Goal: Information Seeking & Learning: Learn about a topic

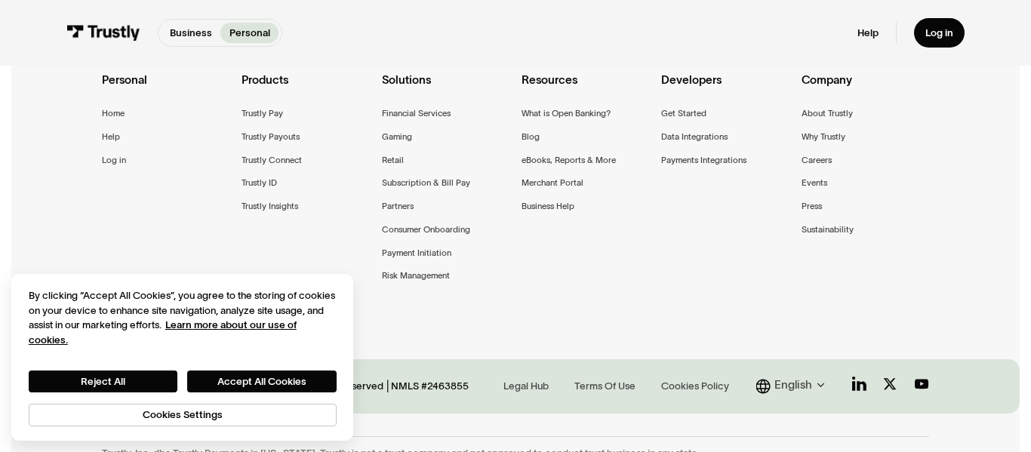
scroll to position [1208, 0]
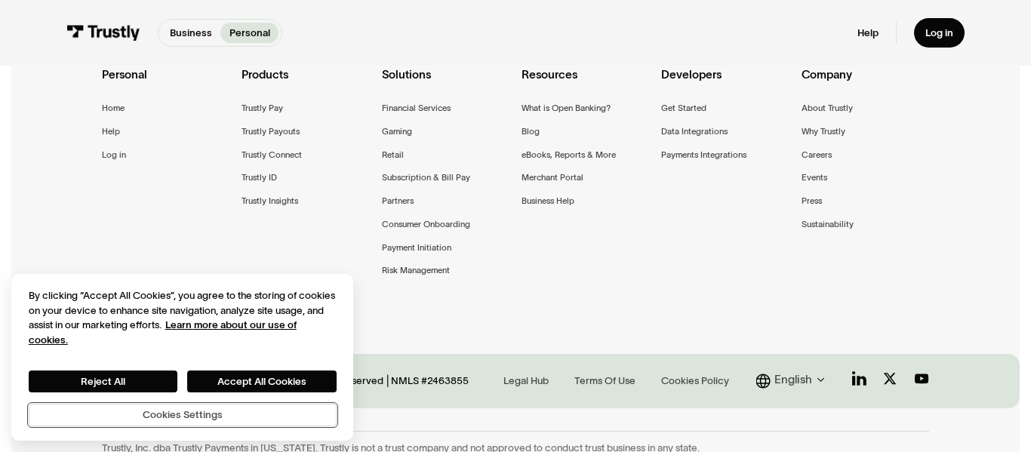
click at [153, 416] on button "Cookies Settings" at bounding box center [183, 415] width 308 height 23
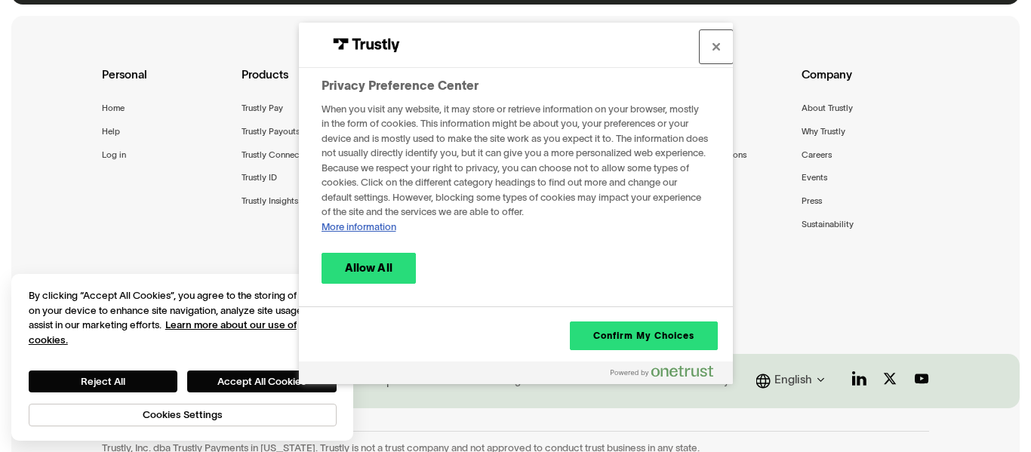
click at [727, 39] on button "Close" at bounding box center [716, 46] width 33 height 33
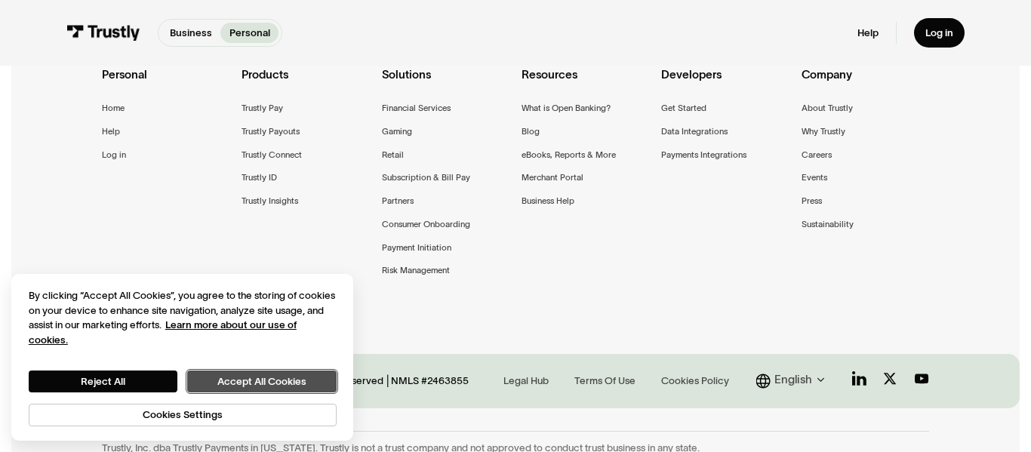
click at [237, 378] on button "Accept All Cookies" at bounding box center [261, 381] width 149 height 21
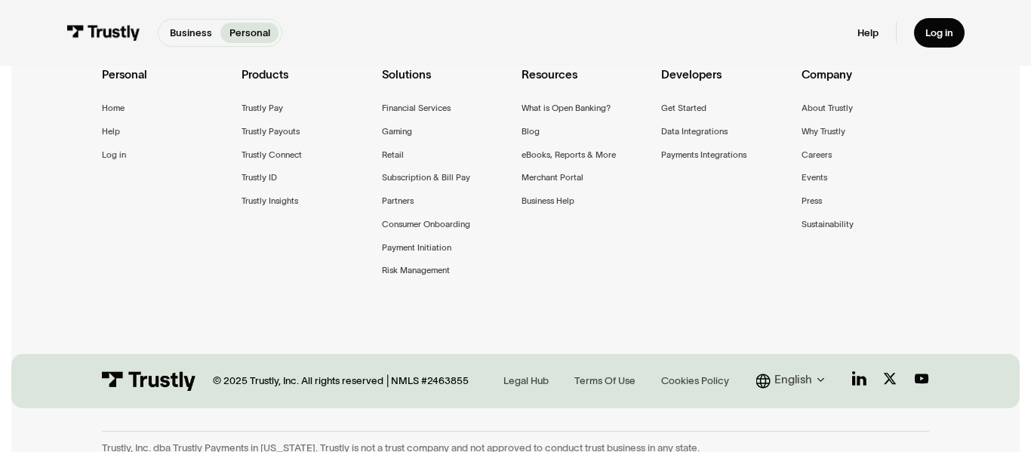
click at [76, 276] on div "Personal Home Help Log in Products Trustly Pay Trustly Payouts Trustly Connect …" at bounding box center [515, 191] width 1009 height 350
click at [52, 205] on div "Personal Home Help Log in Products Trustly Pay Trustly Payouts Trustly Connect …" at bounding box center [515, 191] width 1009 height 350
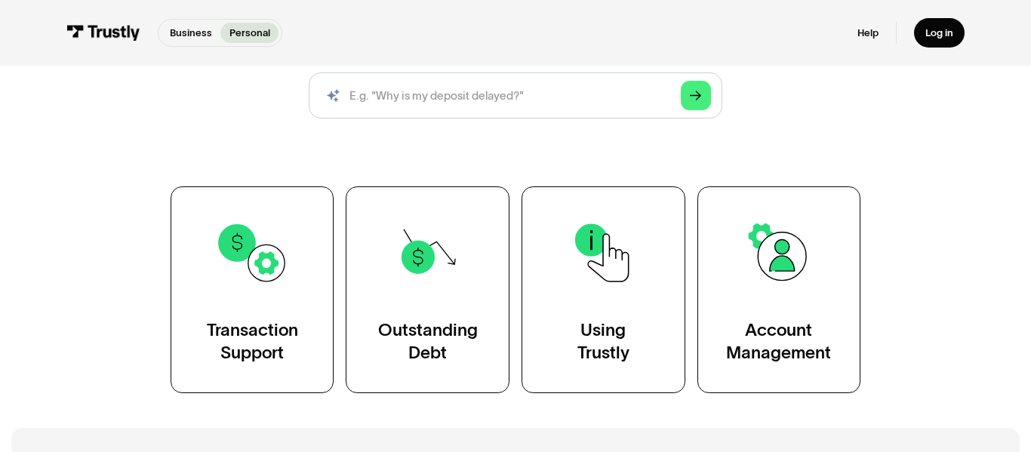
scroll to position [181, 0]
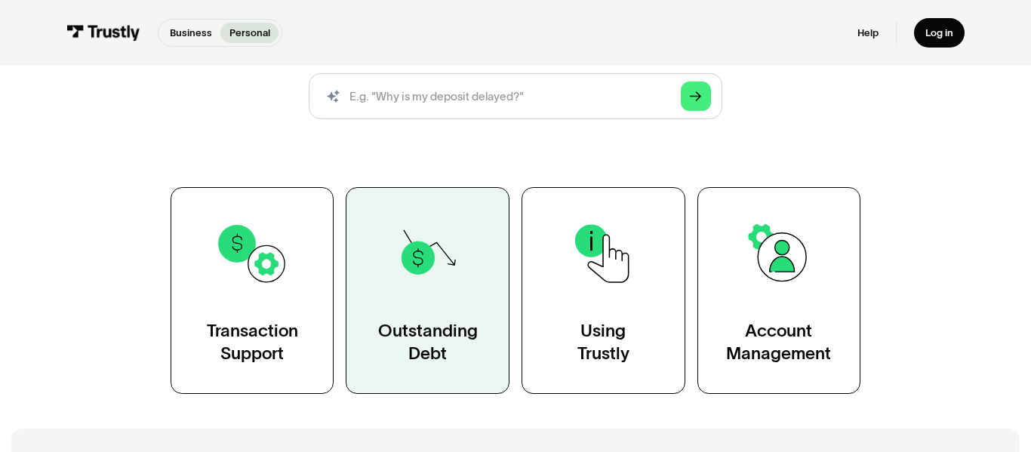
click at [424, 360] on div "Outstanding Debt" at bounding box center [428, 341] width 100 height 45
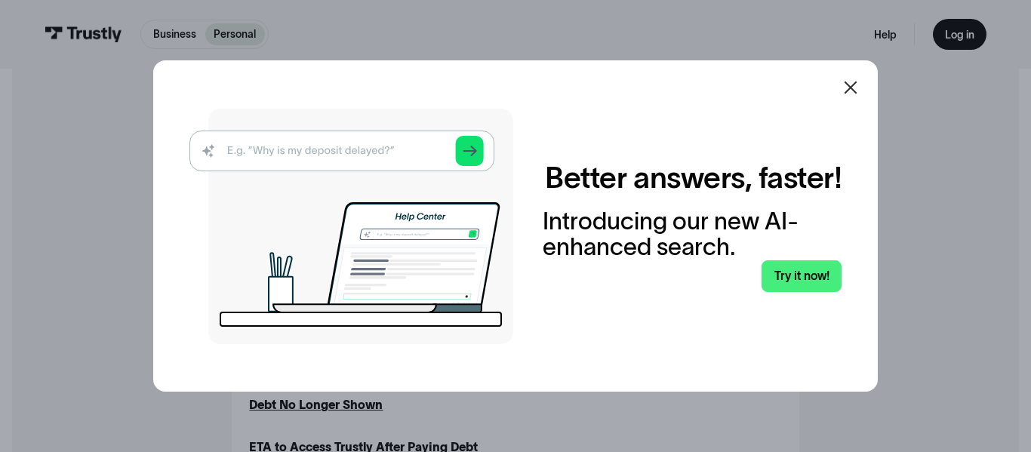
scroll to position [366, 0]
click at [862, 87] on div at bounding box center [851, 87] width 36 height 36
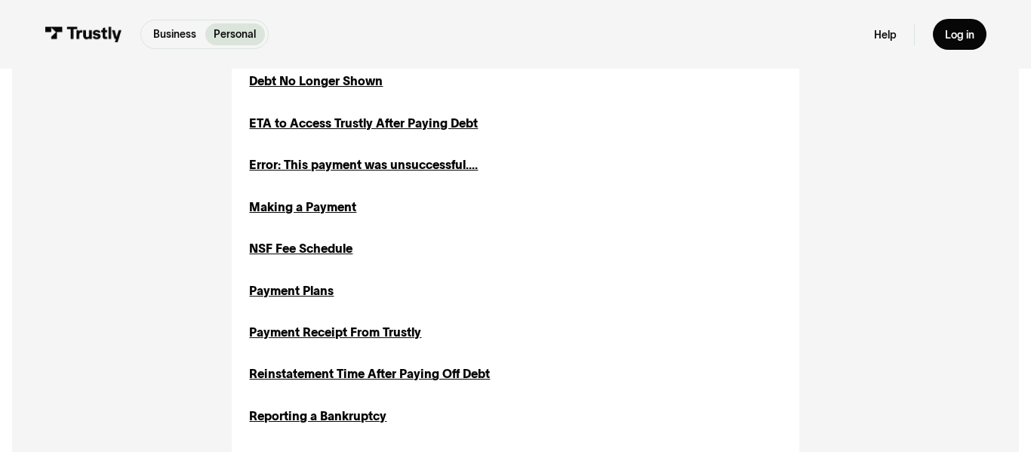
scroll to position [693, 0]
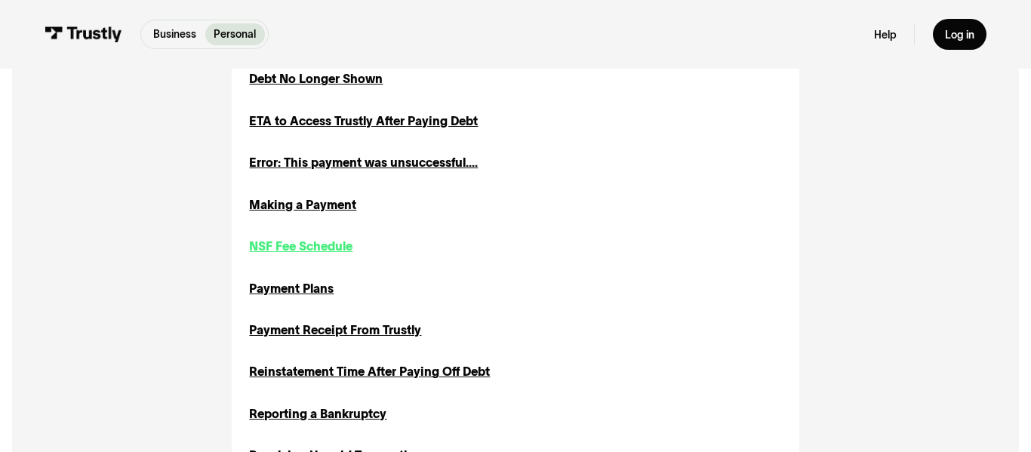
click at [273, 243] on div "NSF Fee Schedule" at bounding box center [300, 247] width 103 height 18
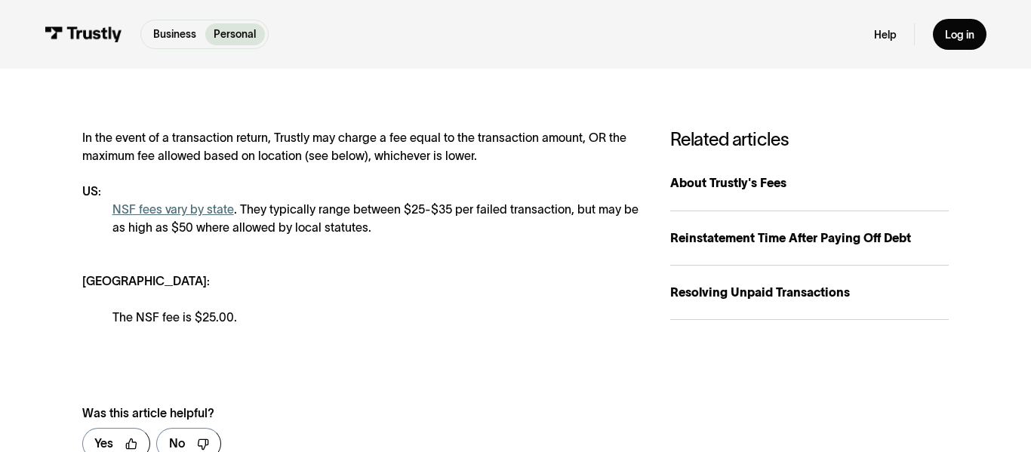
scroll to position [248, 0]
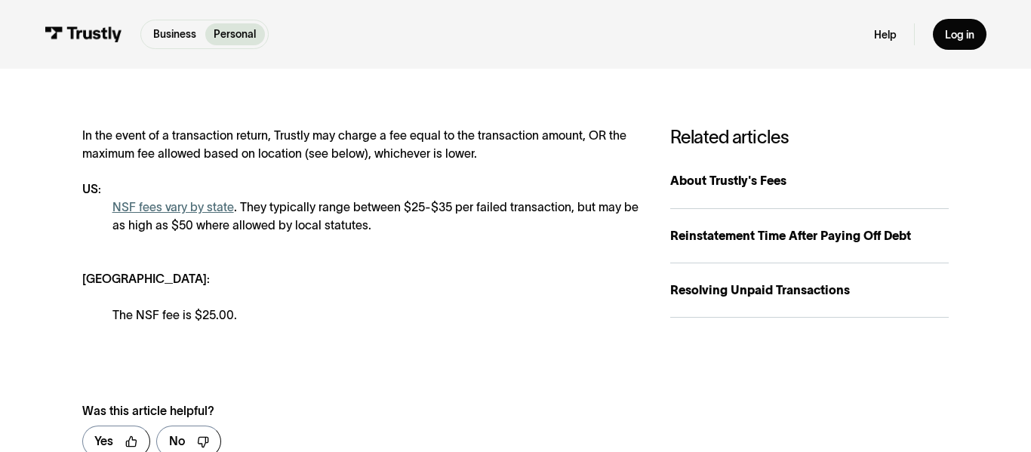
click at [87, 245] on div "In the event of a transaction return, Trustly may charge a fee equal to the tra…" at bounding box center [361, 225] width 558 height 197
click at [90, 255] on div "In the event of a transaction return, Trustly may charge a fee equal to the tra…" at bounding box center [361, 225] width 558 height 197
click at [165, 248] on div "In the event of a transaction return, Trustly may charge a fee equal to the tra…" at bounding box center [361, 225] width 558 height 197
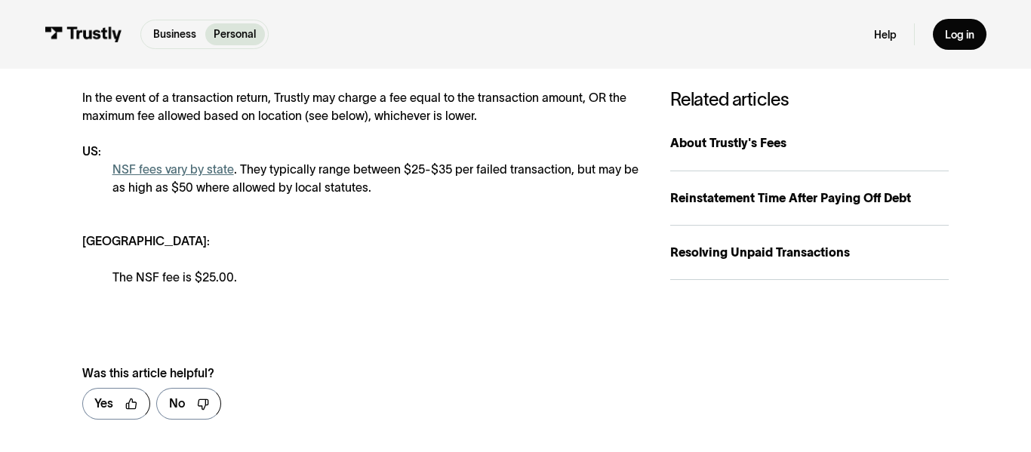
scroll to position [286, 0]
click at [165, 163] on link "NSF fees vary by state" at bounding box center [173, 168] width 122 height 13
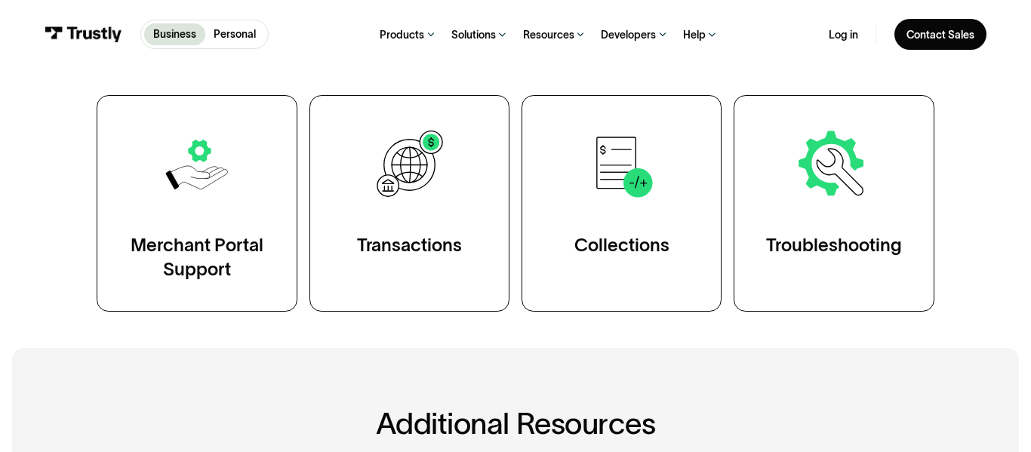
scroll to position [290, 0]
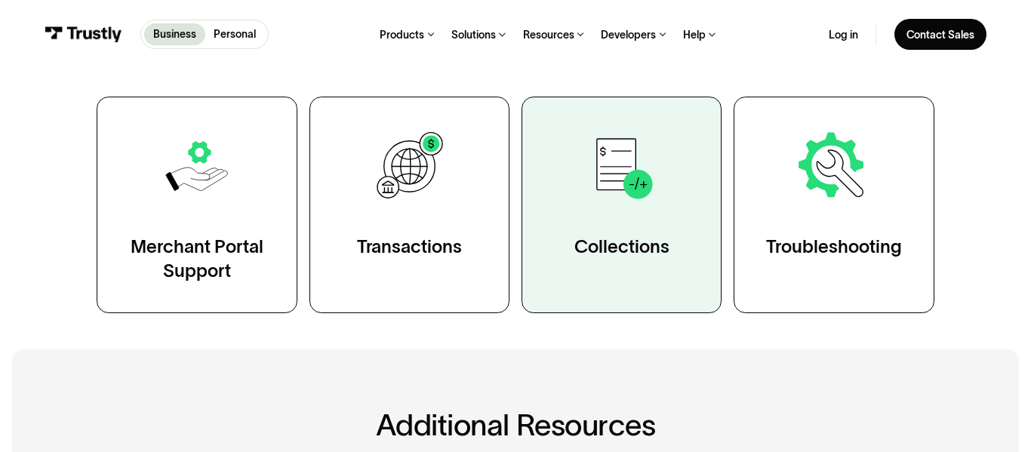
click at [606, 183] on img at bounding box center [622, 167] width 78 height 78
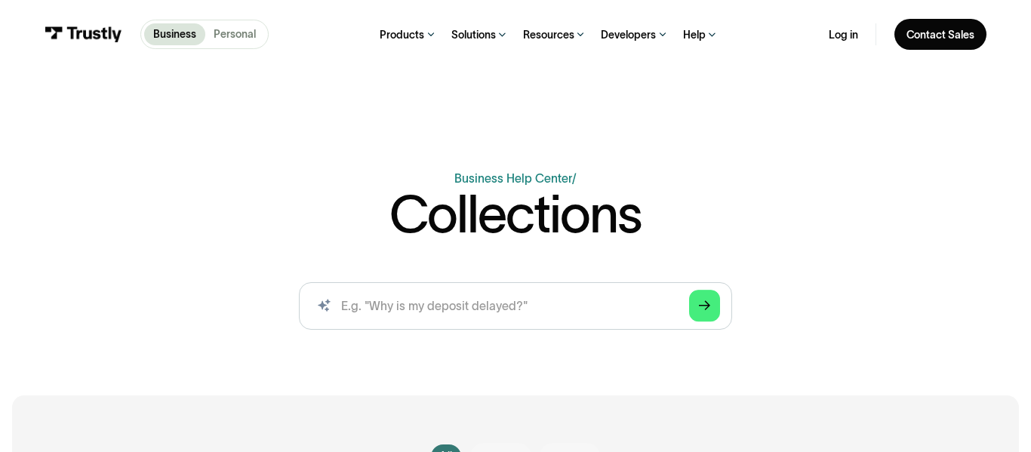
click at [249, 37] on p "Personal" at bounding box center [235, 34] width 42 height 16
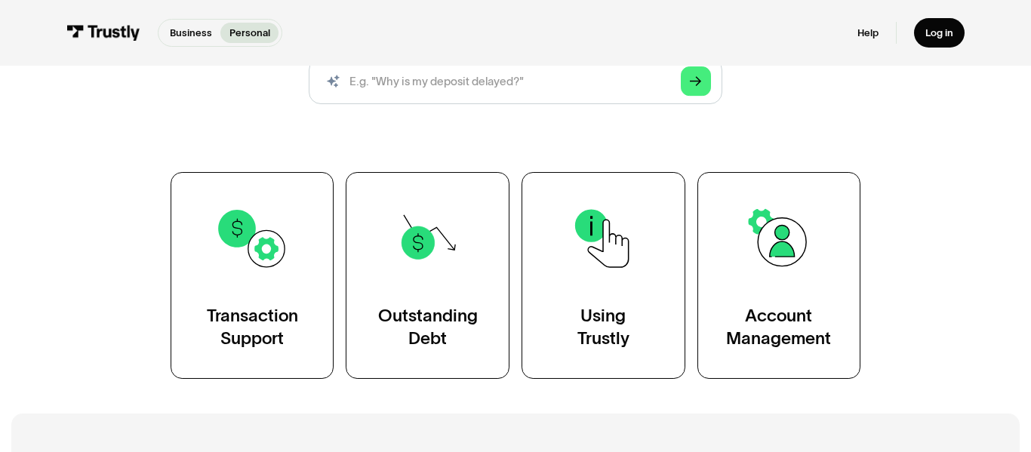
scroll to position [197, 0]
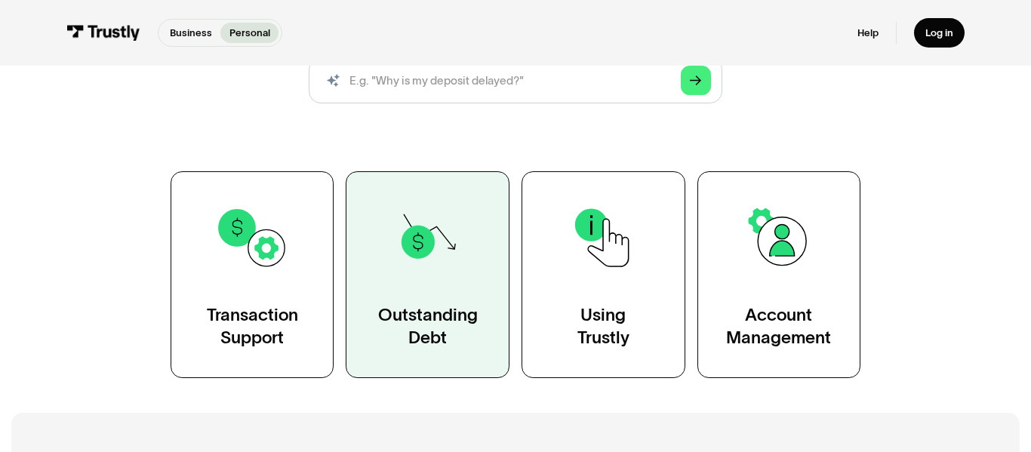
click at [404, 328] on div "Outstanding Debt" at bounding box center [428, 326] width 100 height 45
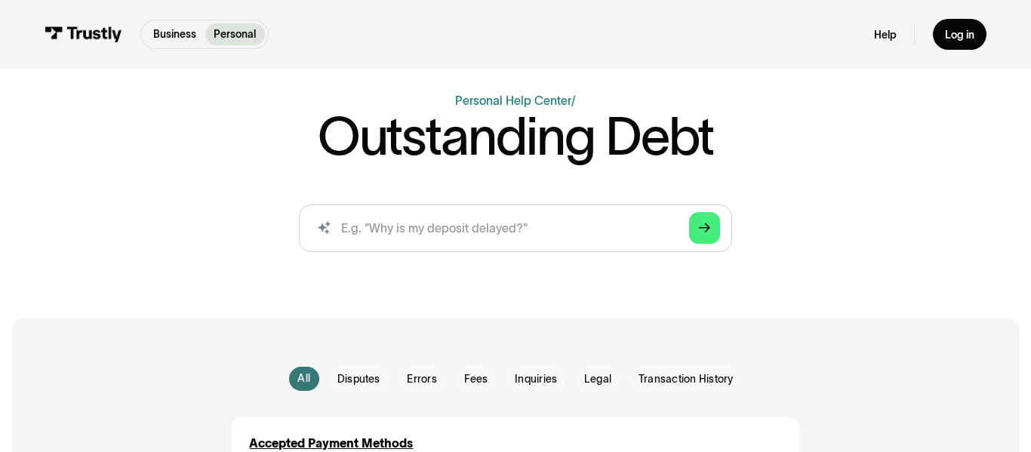
scroll to position [110, 0]
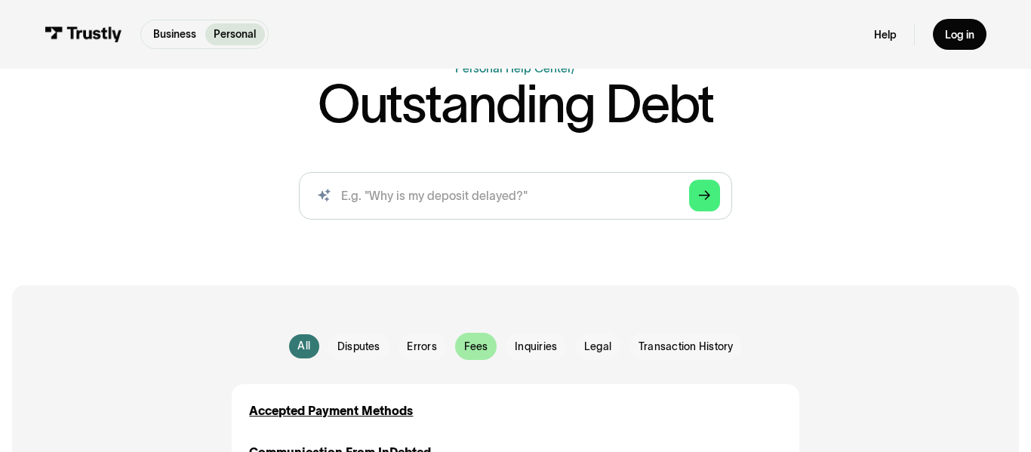
click at [491, 354] on div "Email Form" at bounding box center [476, 346] width 42 height 27
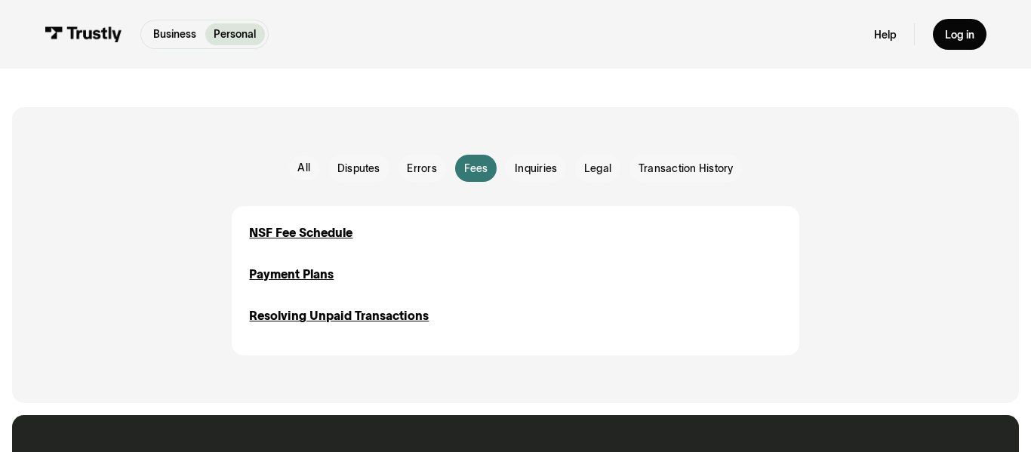
scroll to position [298, 0]
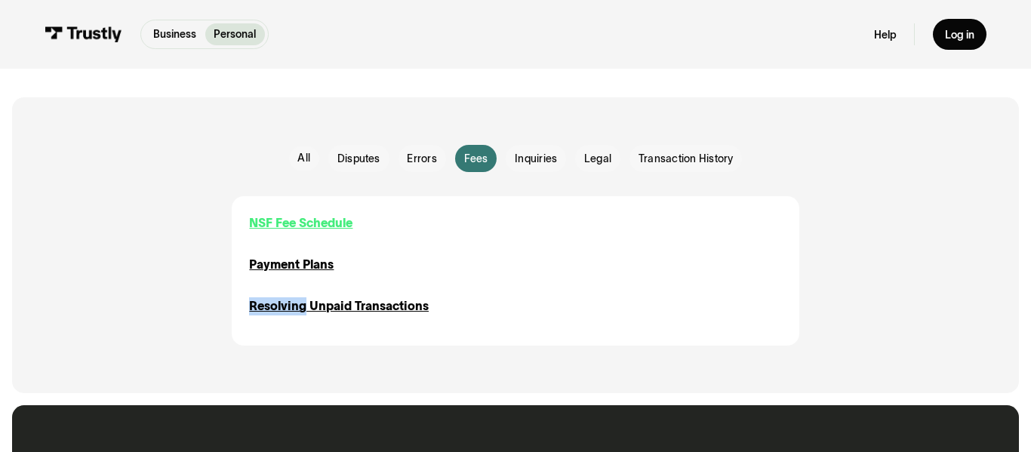
click at [285, 229] on div "NSF Fee Schedule" at bounding box center [300, 223] width 103 height 18
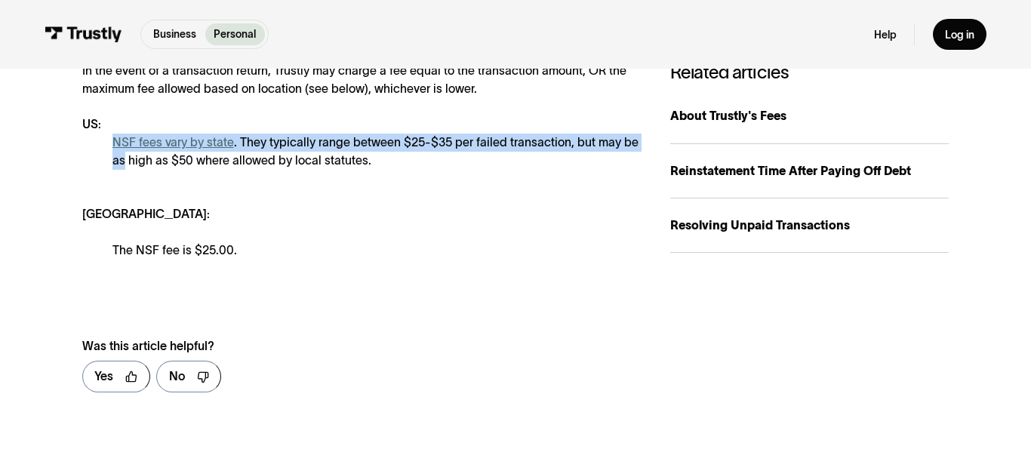
scroll to position [289, 0]
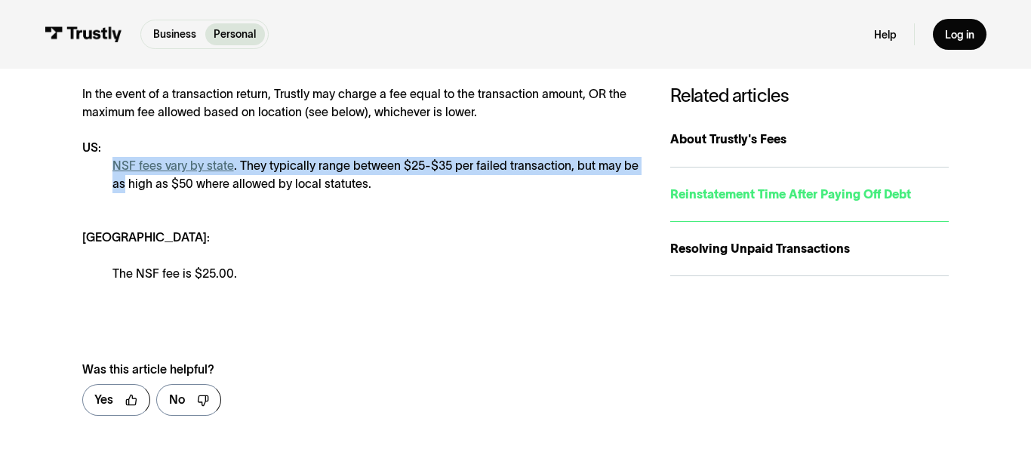
click at [699, 205] on link "Reinstatement Time After Paying Off Debt" at bounding box center [809, 195] width 279 height 54
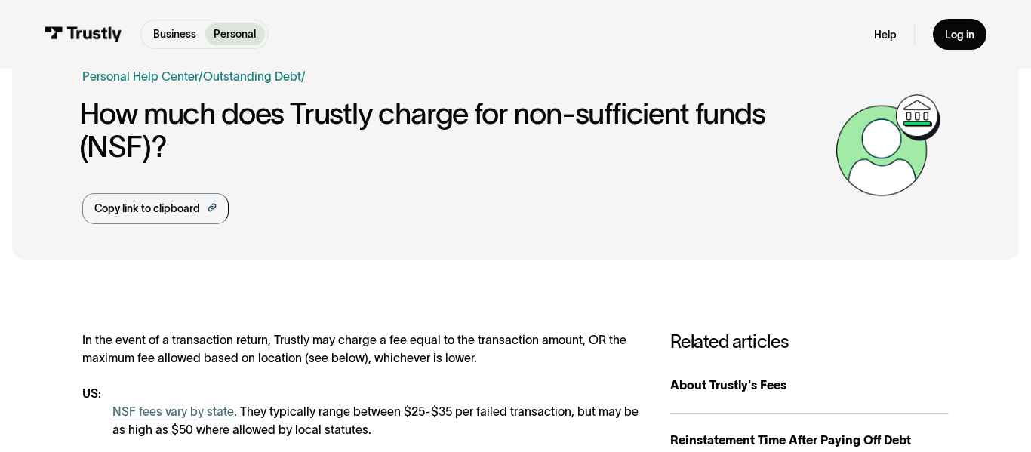
scroll to position [41, 0]
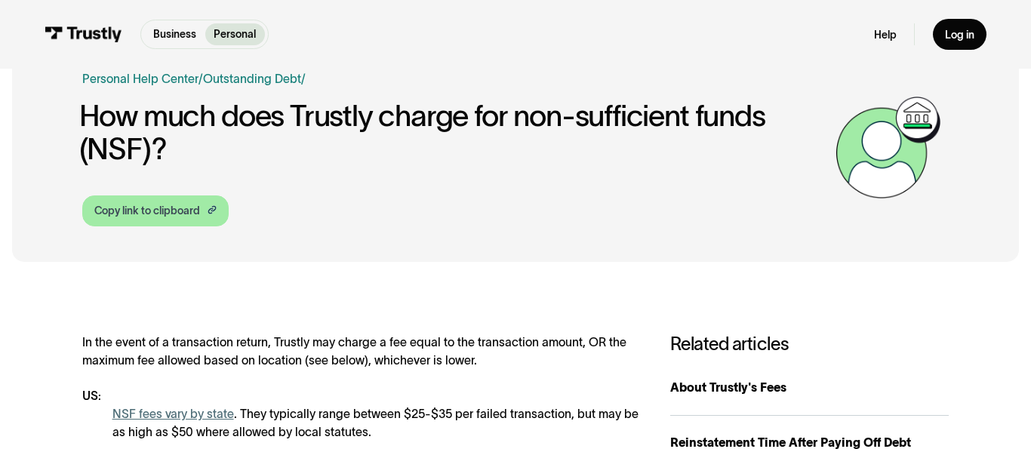
click at [156, 218] on div "Copy link to clipboard" at bounding box center [147, 211] width 106 height 16
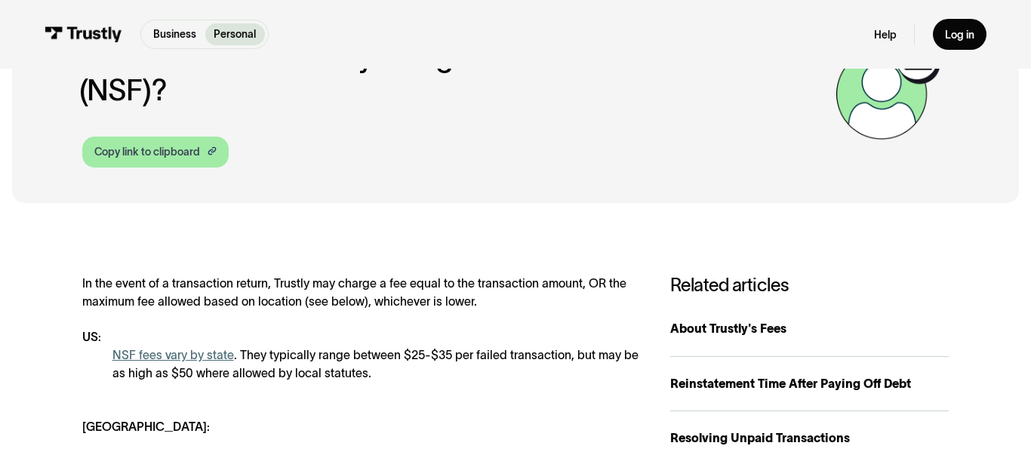
scroll to position [100, 0]
click at [163, 355] on link "NSF fees vary by state" at bounding box center [173, 354] width 122 height 13
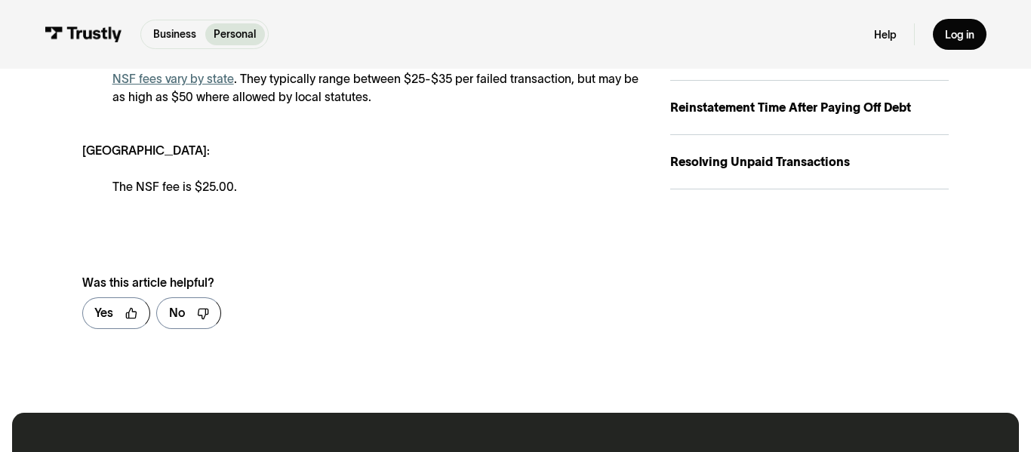
scroll to position [379, 0]
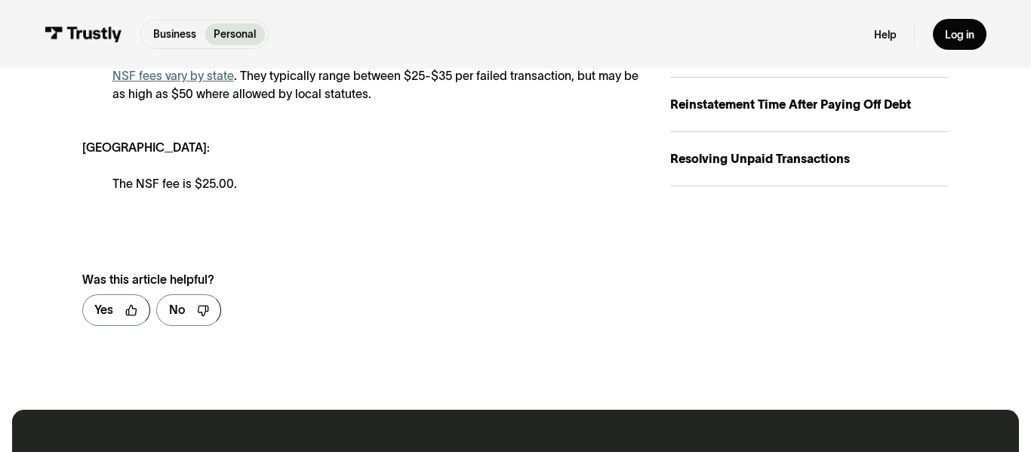
click at [545, 313] on div "Yes No" at bounding box center [345, 310] width 526 height 32
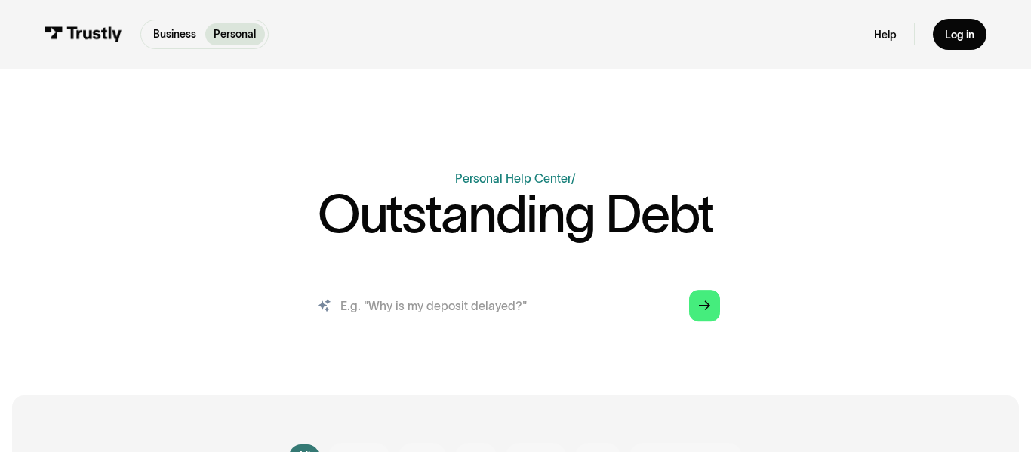
click at [722, 315] on input "search" at bounding box center [515, 306] width 433 height 48
click at [561, 321] on input "search" at bounding box center [515, 306] width 433 height 48
click at [561, 328] on input "search" at bounding box center [515, 306] width 433 height 48
